Goal: Check status

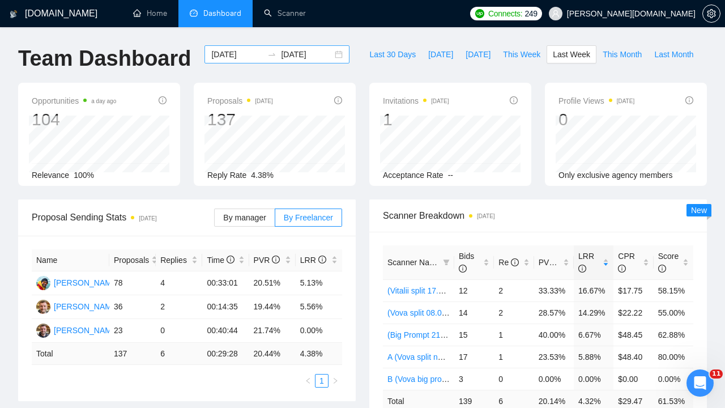
click at [232, 55] on input "[DATE]" at bounding box center [237, 54] width 52 height 12
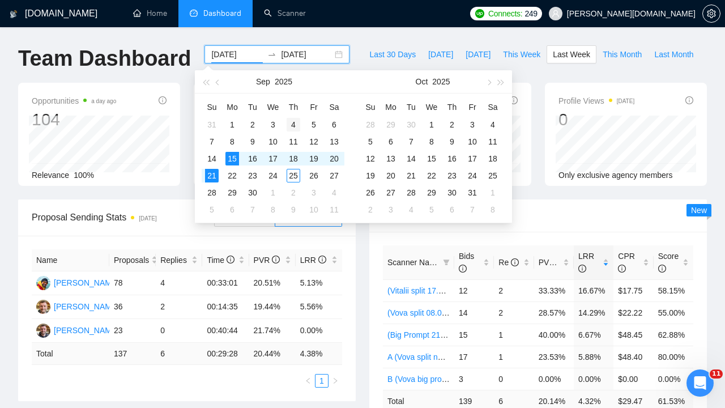
type input "[DATE]"
click at [293, 122] on div "4" at bounding box center [294, 125] width 14 height 14
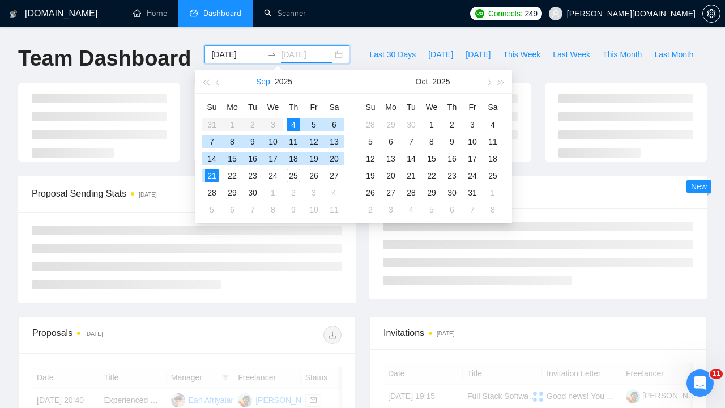
type input "[DATE]"
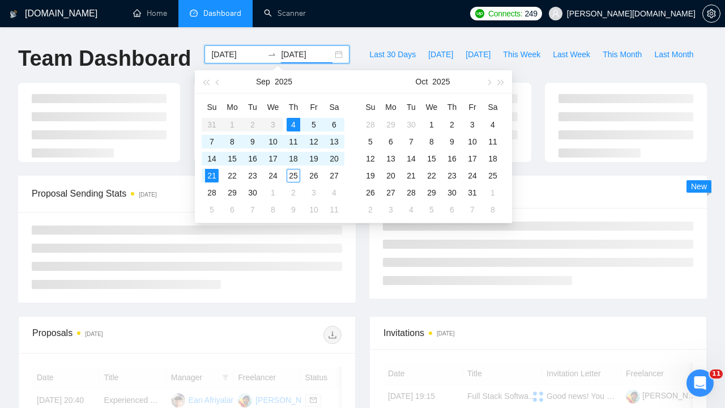
click at [227, 49] on input "[DATE]" at bounding box center [237, 54] width 52 height 12
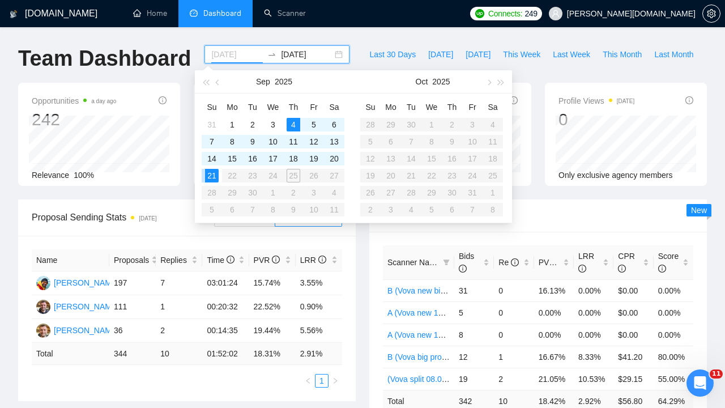
type input "[DATE]"
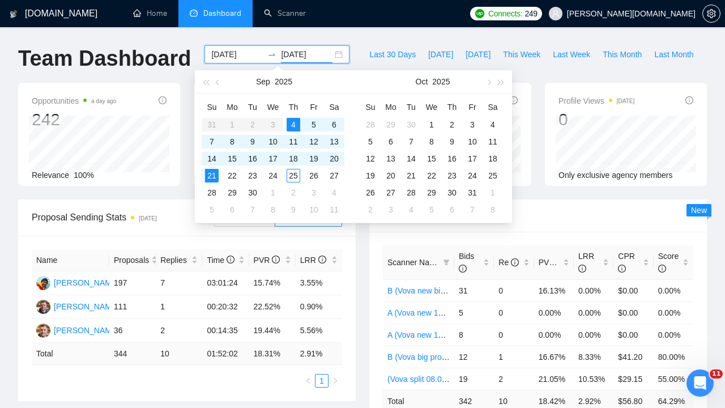
click at [292, 52] on input "[DATE]" at bounding box center [307, 54] width 52 height 12
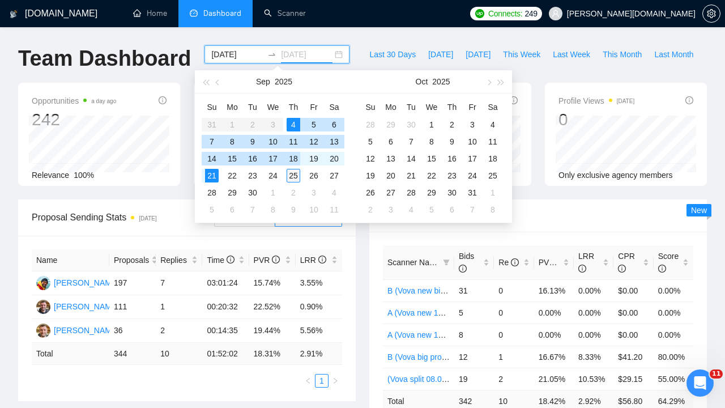
type input "[DATE]"
click at [296, 178] on div "25" at bounding box center [294, 176] width 14 height 14
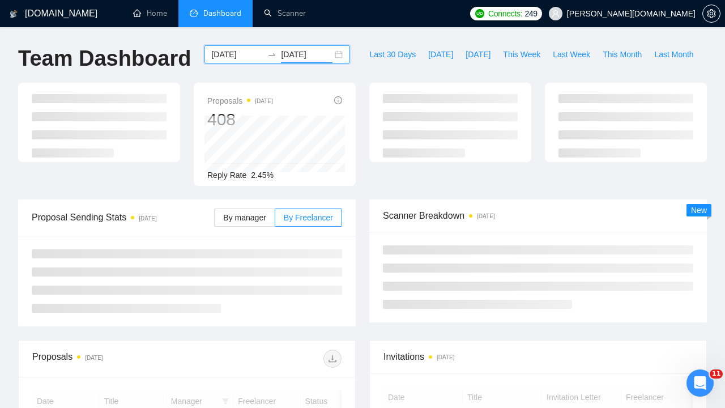
click at [233, 55] on input "[DATE]" at bounding box center [237, 54] width 52 height 12
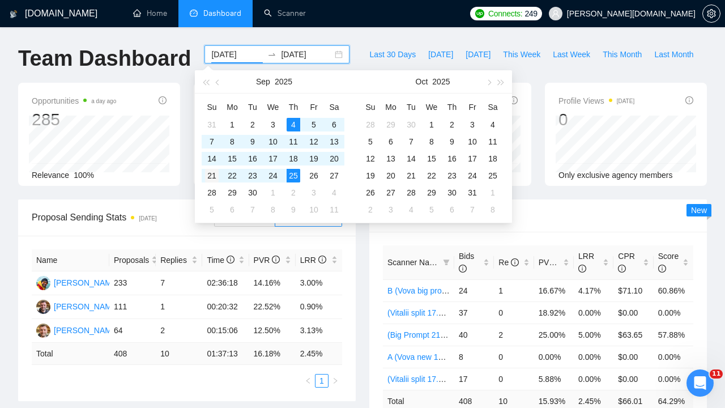
type input "[DATE]"
click at [211, 174] on div "21" at bounding box center [212, 176] width 14 height 14
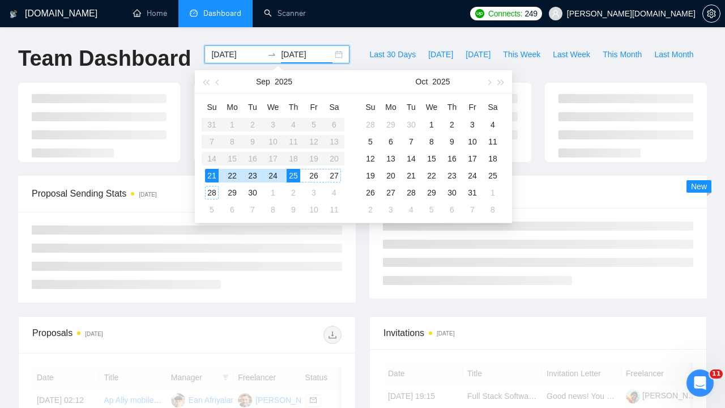
type input "[DATE]"
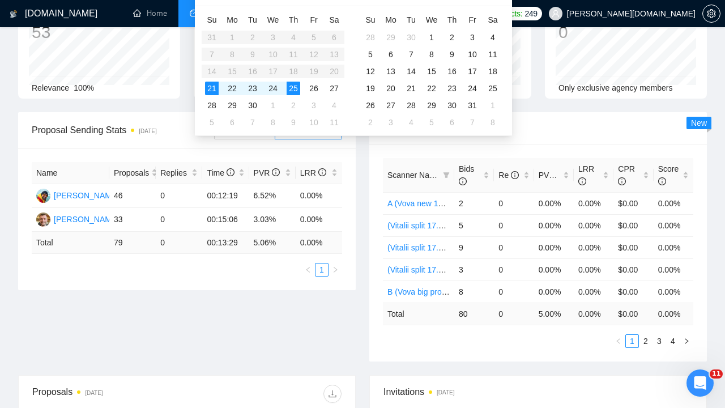
scroll to position [88, 0]
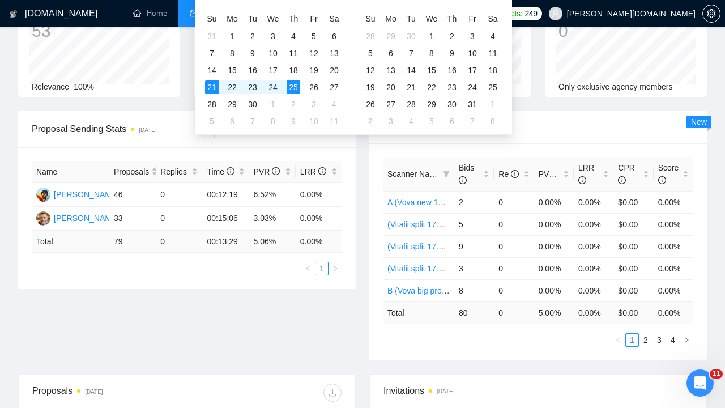
click at [193, 319] on div "Proposal Sending Stats [DATE] By manager By Freelancer Name Proposals Replies T…" at bounding box center [362, 242] width 702 height 263
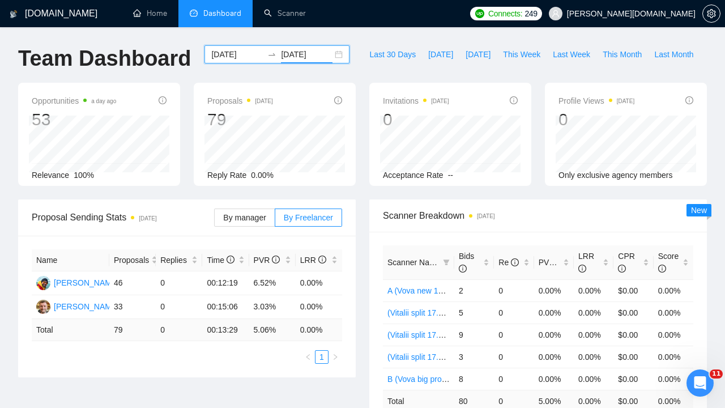
scroll to position [0, 0]
click at [217, 54] on input "[DATE]" at bounding box center [237, 54] width 52 height 12
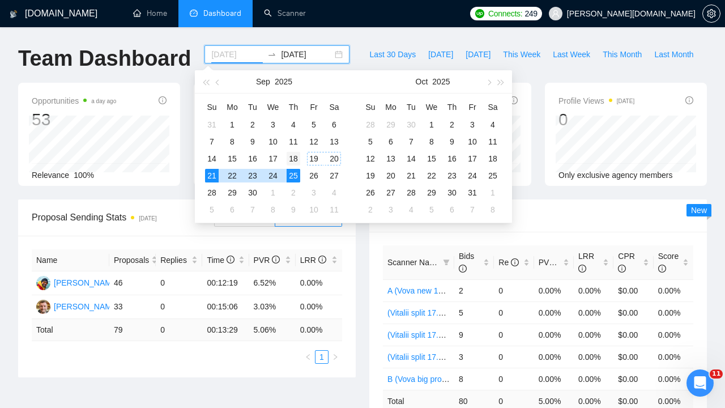
type input "[DATE]"
click at [296, 156] on div "18" at bounding box center [294, 159] width 14 height 14
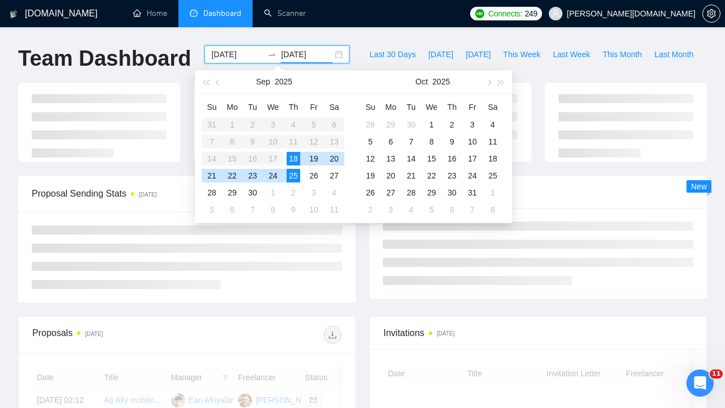
type input "[DATE]"
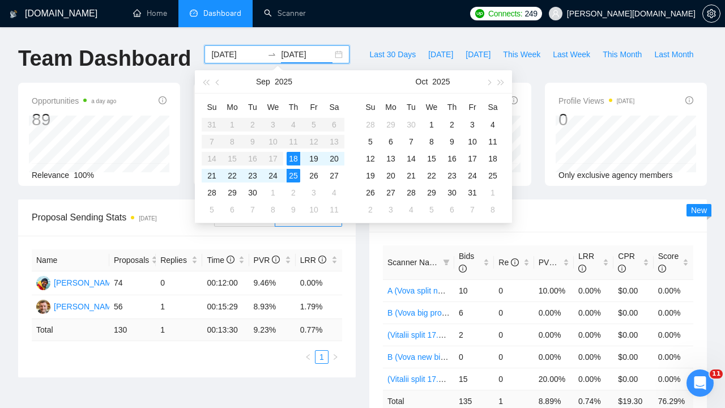
click at [363, 307] on div "Scanner Breakdown [DATE] Scanner Name Bids Re PVR LRR CPR Score A (Vova split n…" at bounding box center [537, 323] width 351 height 249
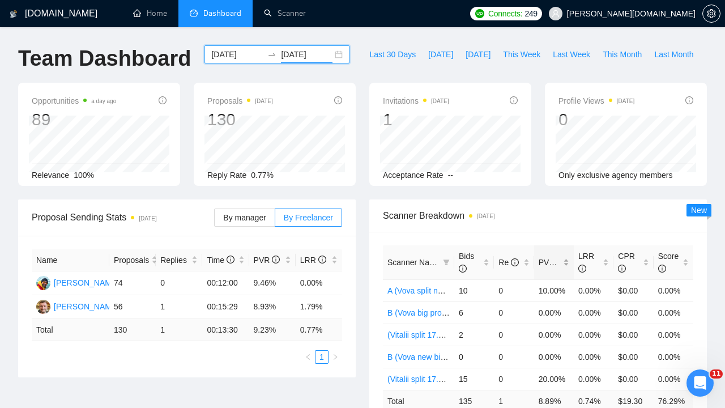
click at [547, 259] on span "PVR" at bounding box center [552, 262] width 27 height 9
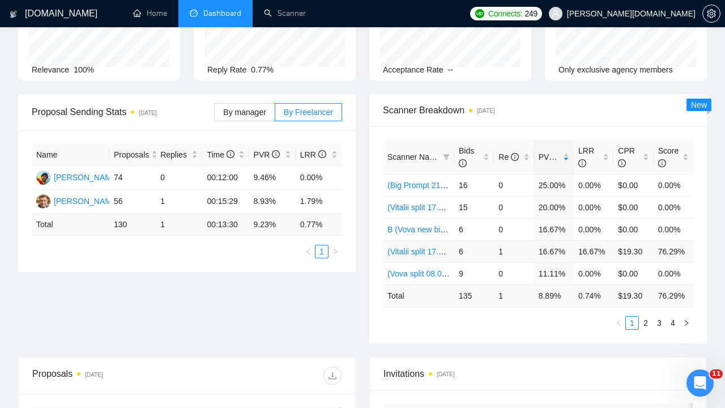
scroll to position [110, 0]
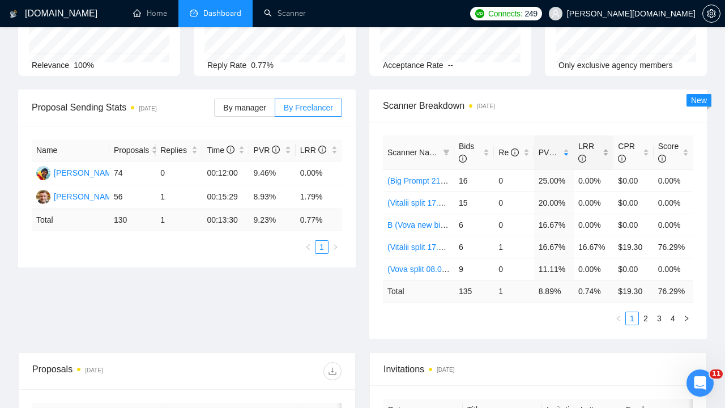
click at [591, 144] on span "LRR" at bounding box center [586, 153] width 16 height 22
click at [503, 153] on span "Re" at bounding box center [508, 152] width 20 height 9
click at [544, 150] on span "PVR" at bounding box center [552, 152] width 27 height 9
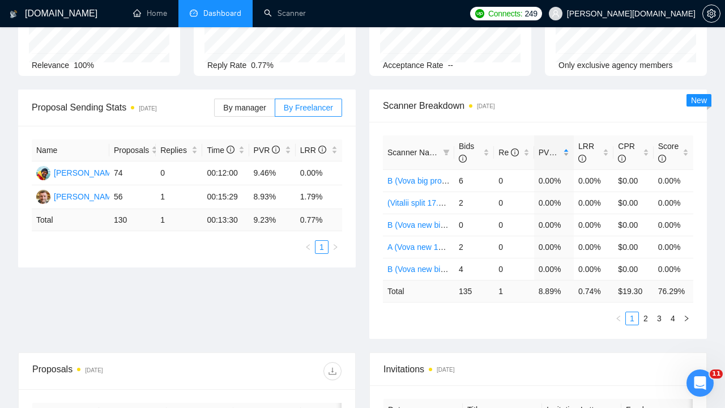
click at [544, 150] on span "PVR" at bounding box center [552, 152] width 27 height 9
click at [502, 152] on span "Re" at bounding box center [508, 152] width 20 height 9
click at [547, 151] on span "PVR" at bounding box center [552, 152] width 27 height 9
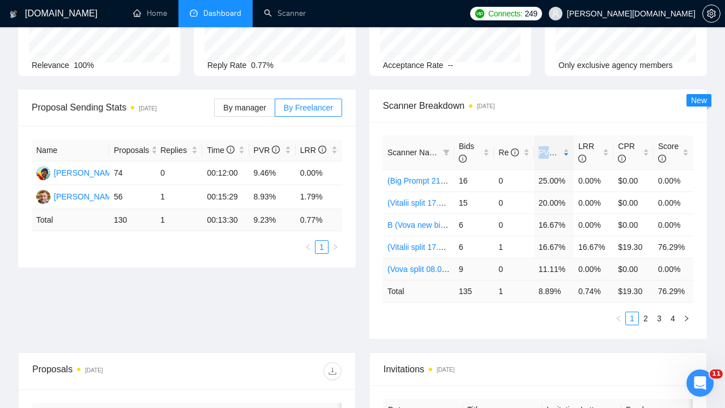
scroll to position [131, 0]
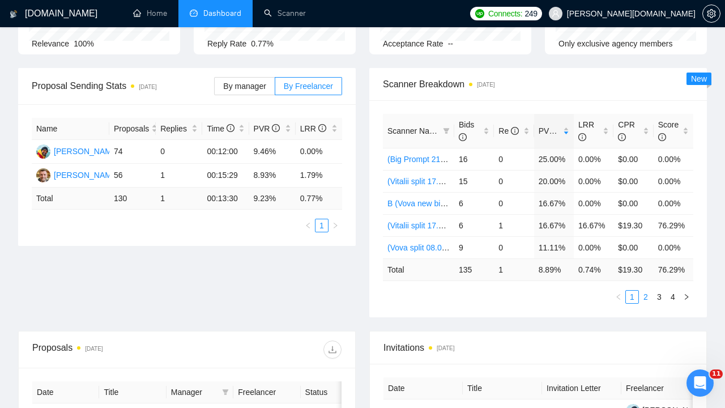
click at [644, 300] on link "2" at bounding box center [645, 297] width 12 height 12
